Goal: Obtain resource: Obtain resource

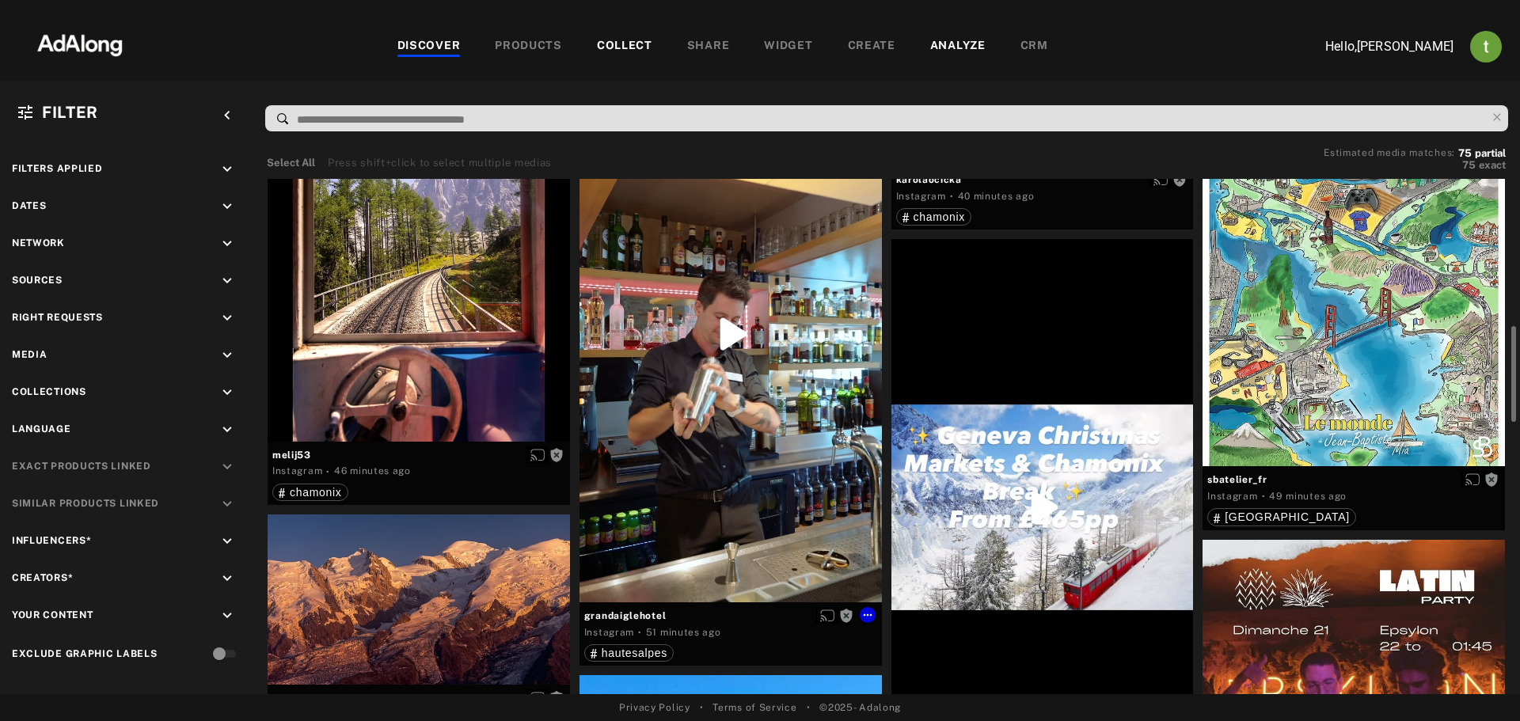
scroll to position [1188, 0]
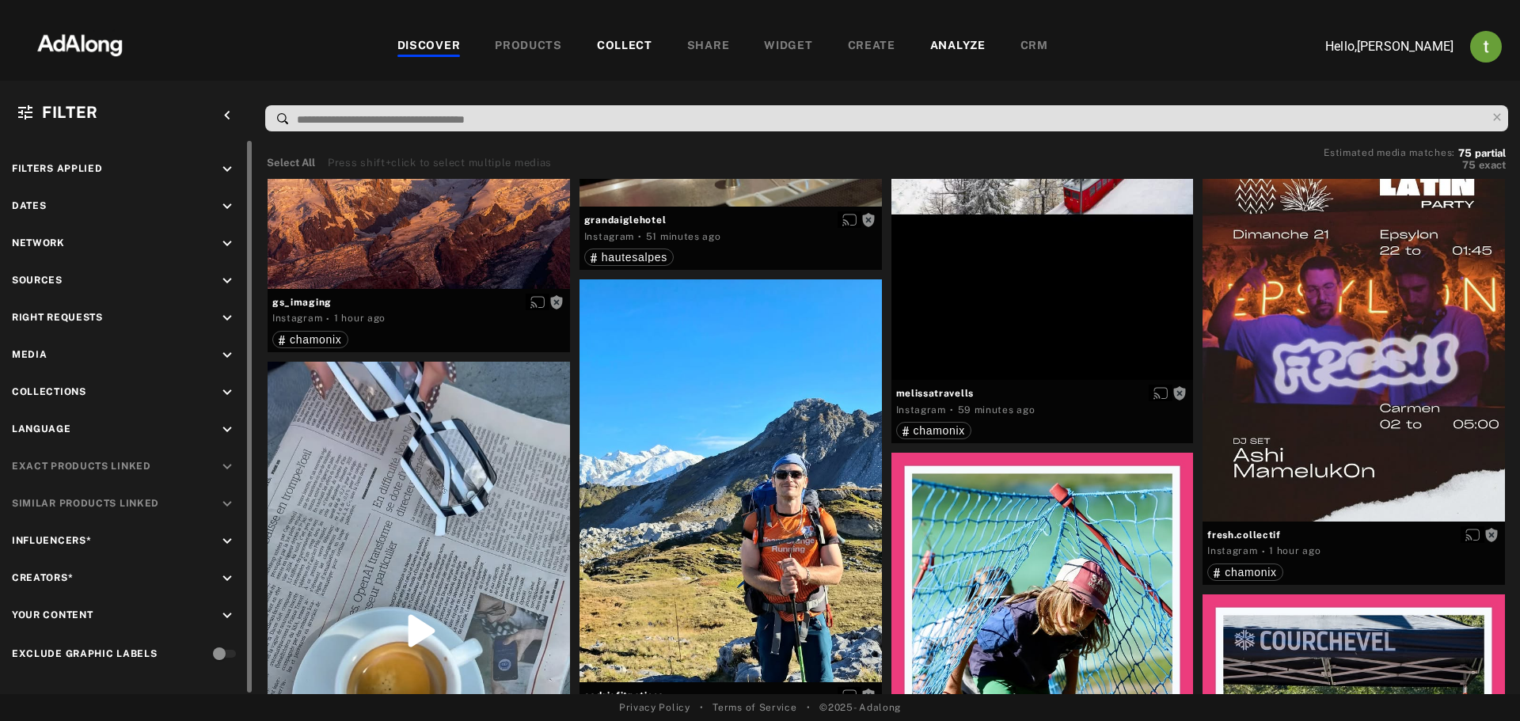
click at [229, 276] on icon "keyboard_arrow_down" at bounding box center [227, 280] width 17 height 17
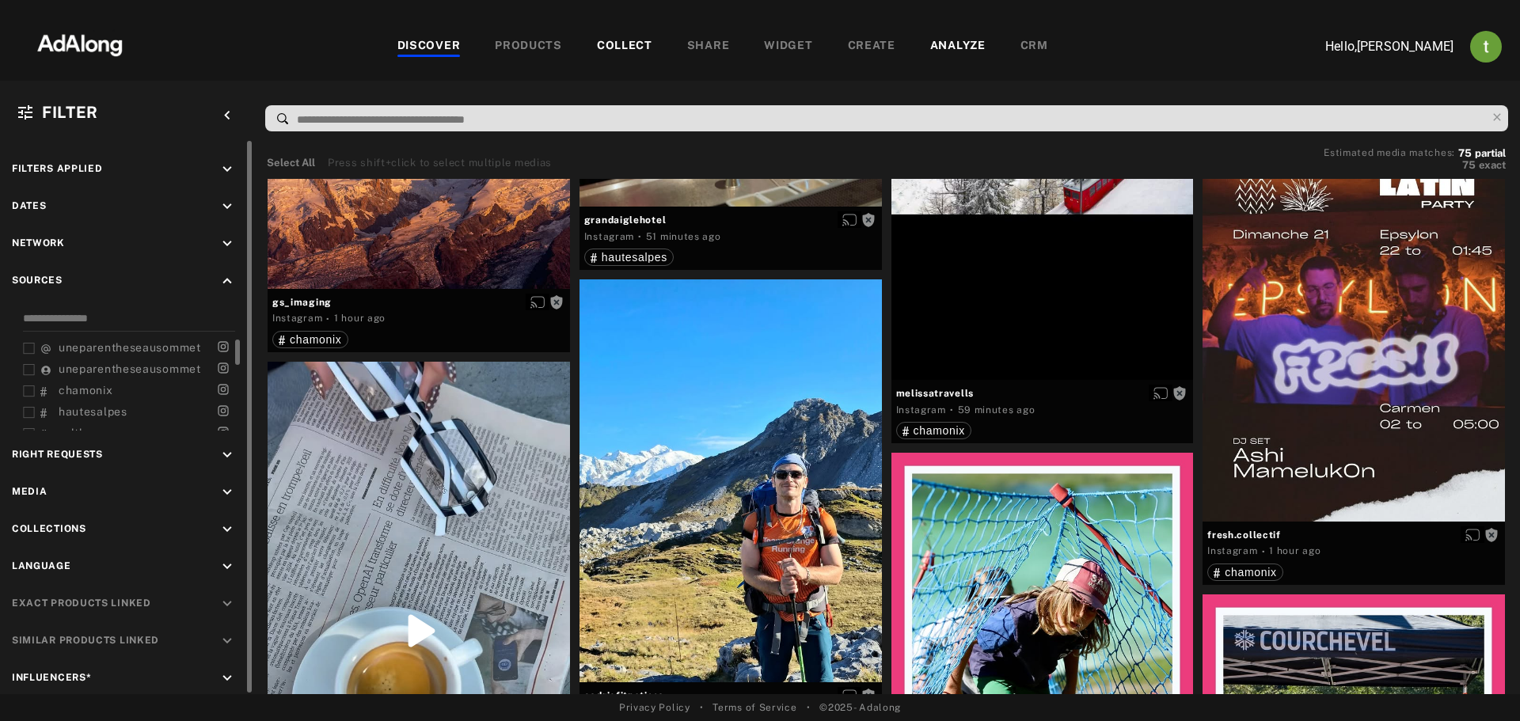
click at [105, 347] on span "uneparentheseausommet" at bounding box center [130, 347] width 143 height 13
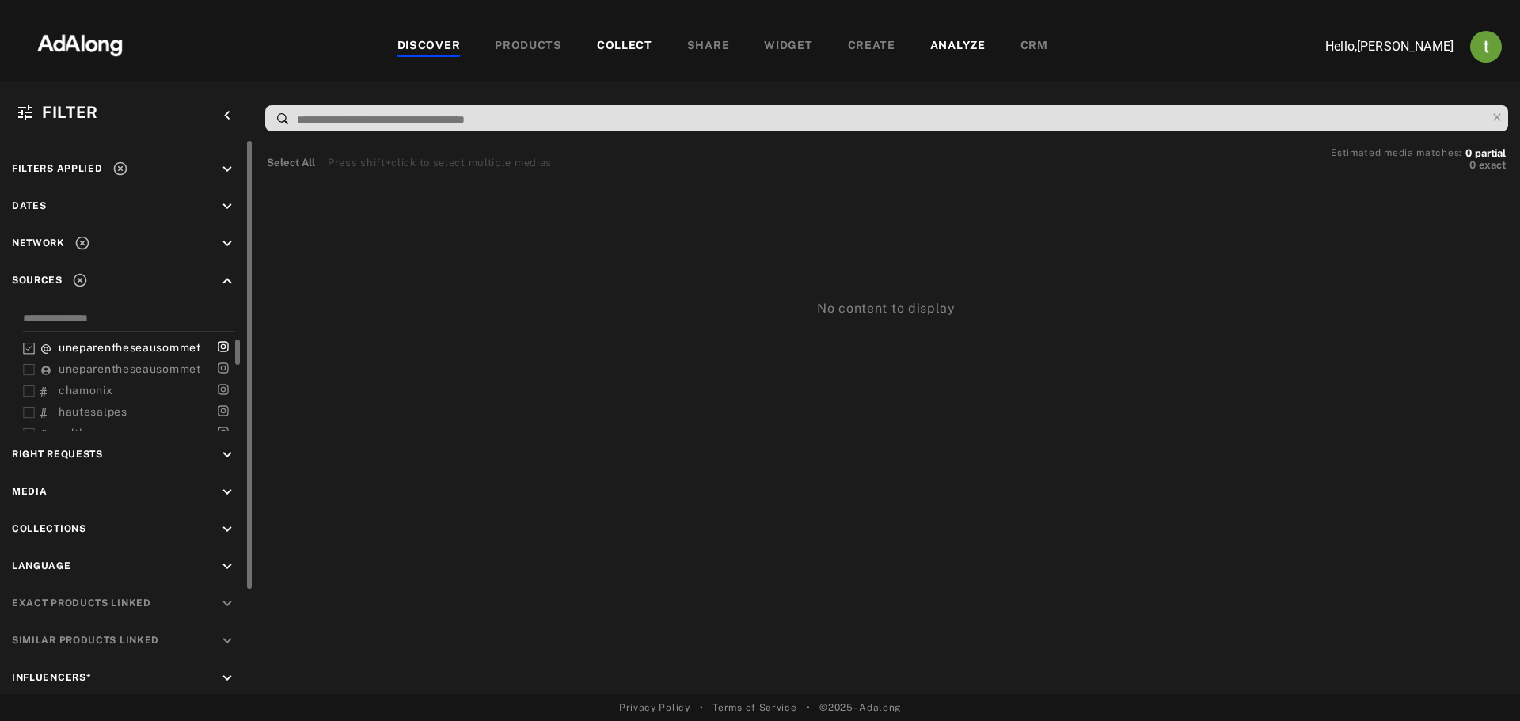
click at [182, 345] on span "uneparentheseausommet" at bounding box center [130, 347] width 143 height 13
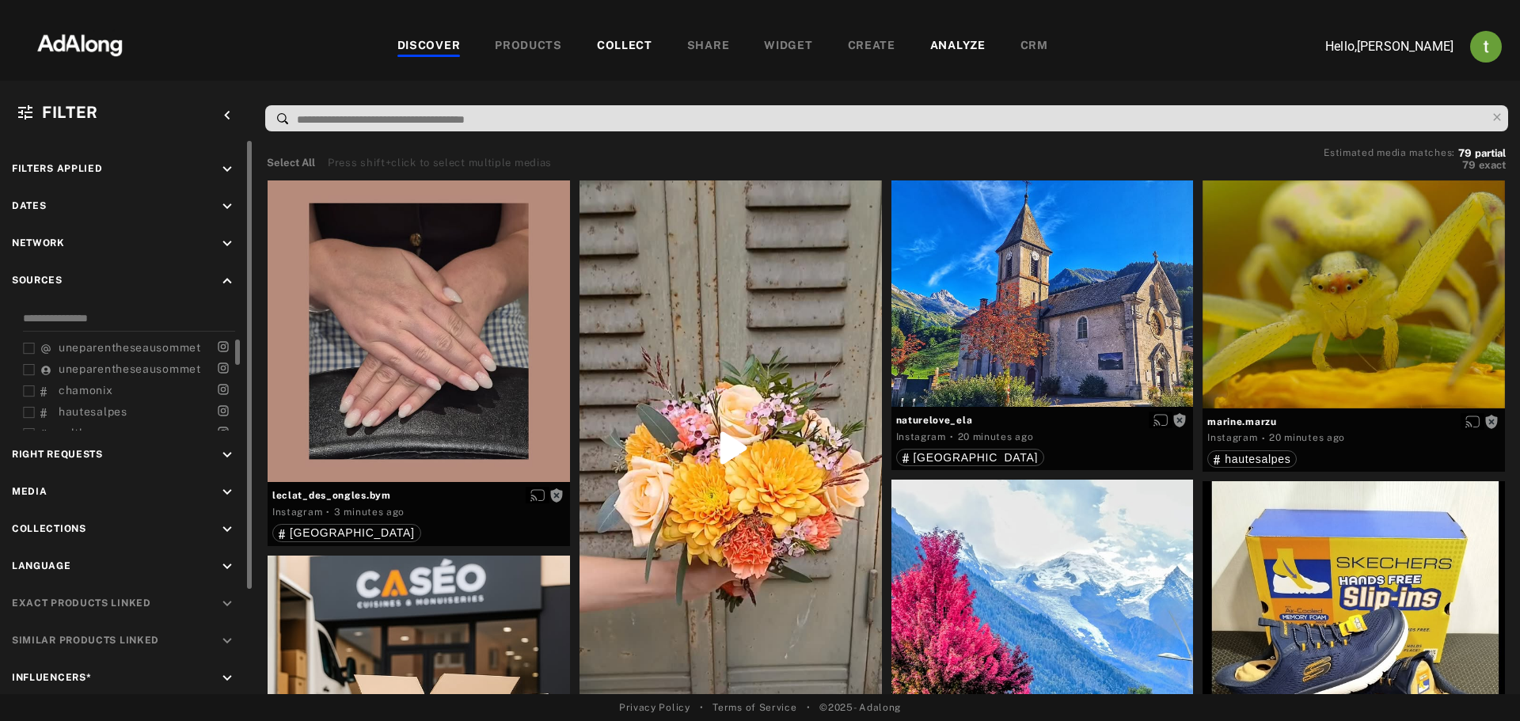
scroll to position [48, 0]
click at [96, 344] on span "chamonix" at bounding box center [86, 343] width 55 height 13
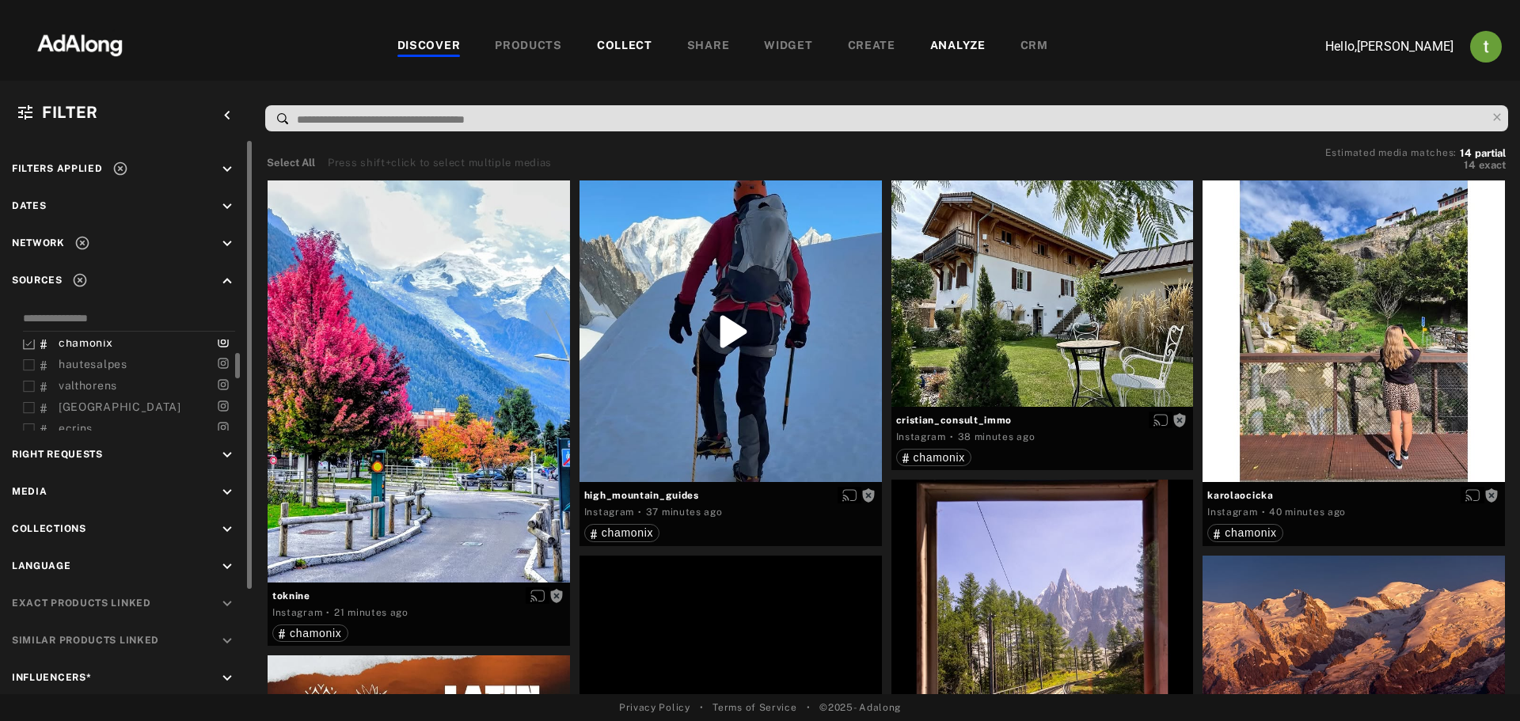
click at [96, 344] on span "chamonix" at bounding box center [86, 343] width 55 height 13
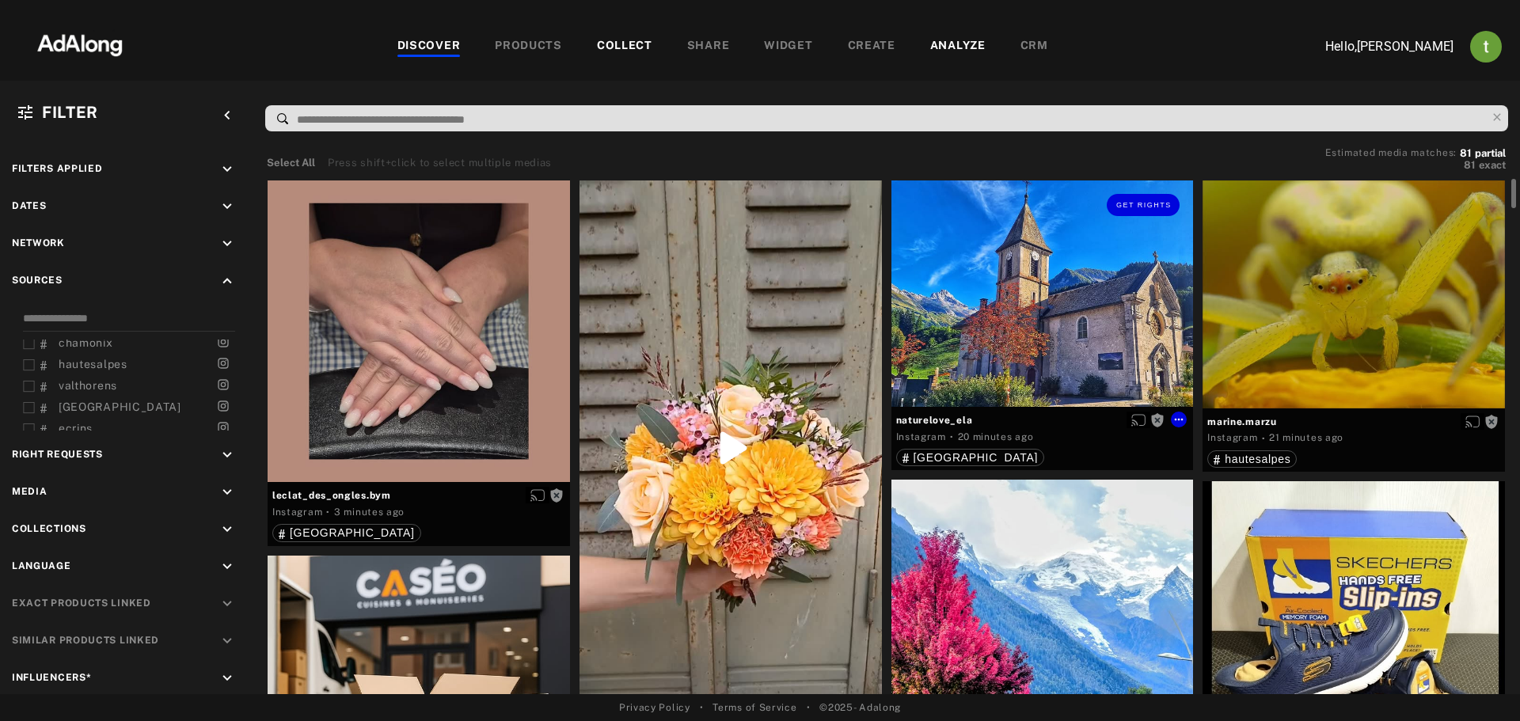
click at [930, 352] on div "Get rights" at bounding box center [1043, 294] width 302 height 226
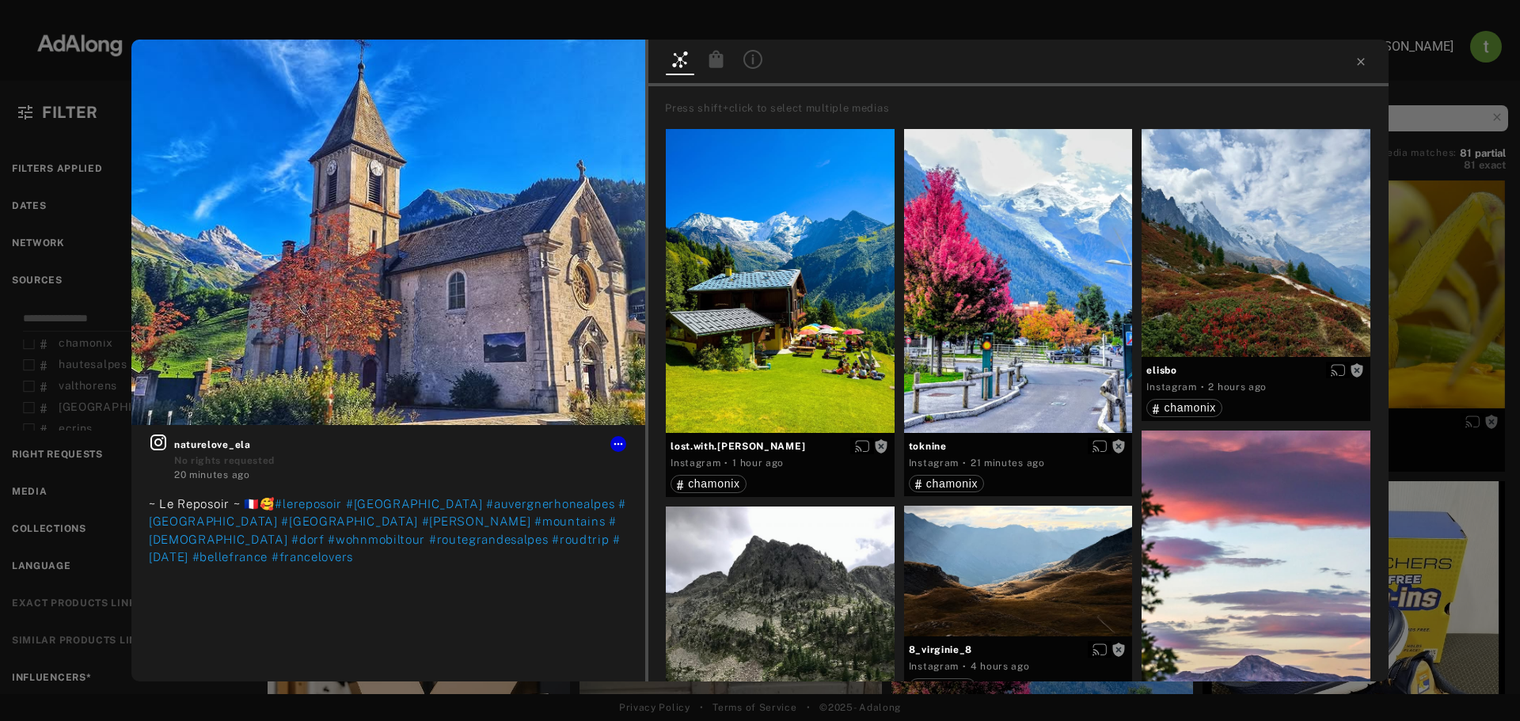
click at [4, 242] on div "Get rights naturelove_ela No rights requested 20 minutes ago ~ Le Reposoir ~ 🇨🇵…" at bounding box center [760, 360] width 1520 height 721
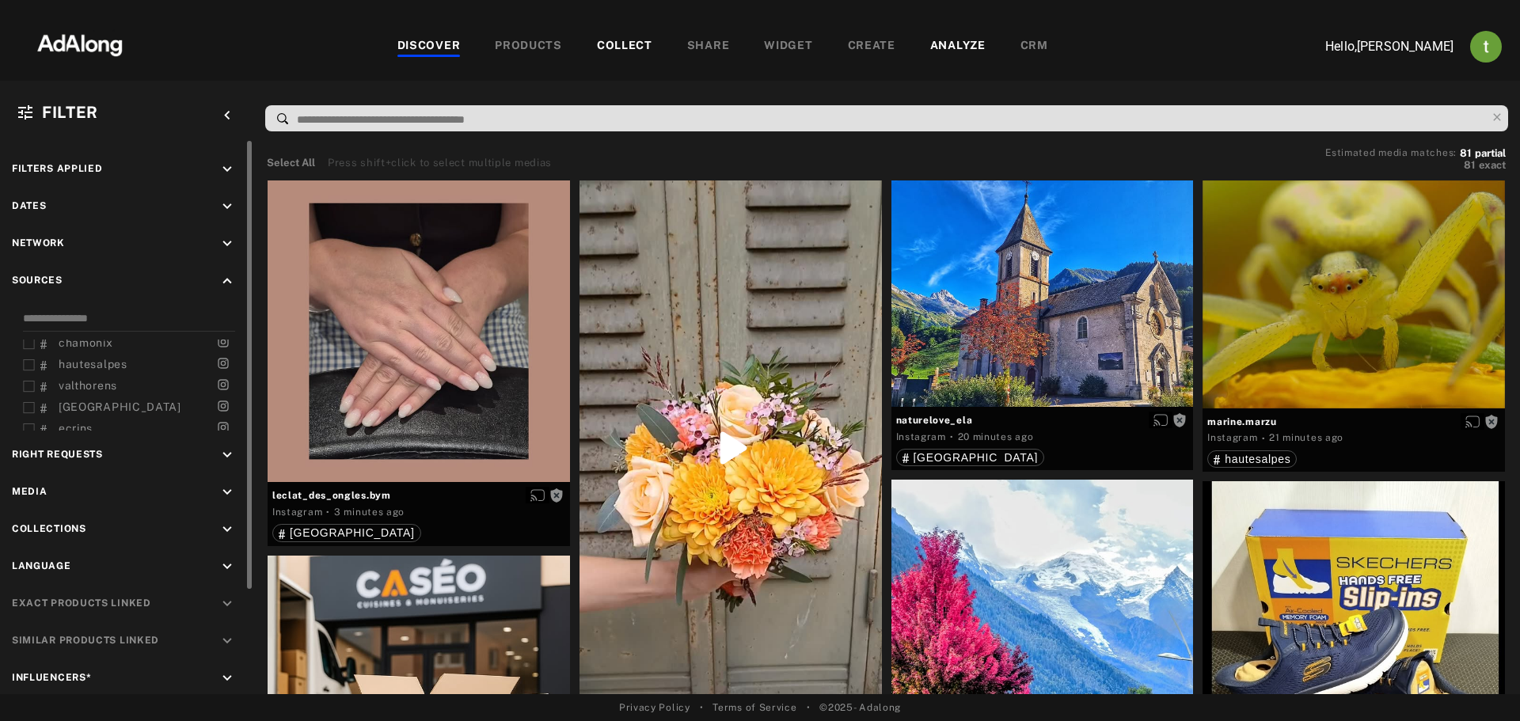
click at [222, 283] on icon "keyboard_arrow_up" at bounding box center [227, 280] width 17 height 17
